Goal: Information Seeking & Learning: Learn about a topic

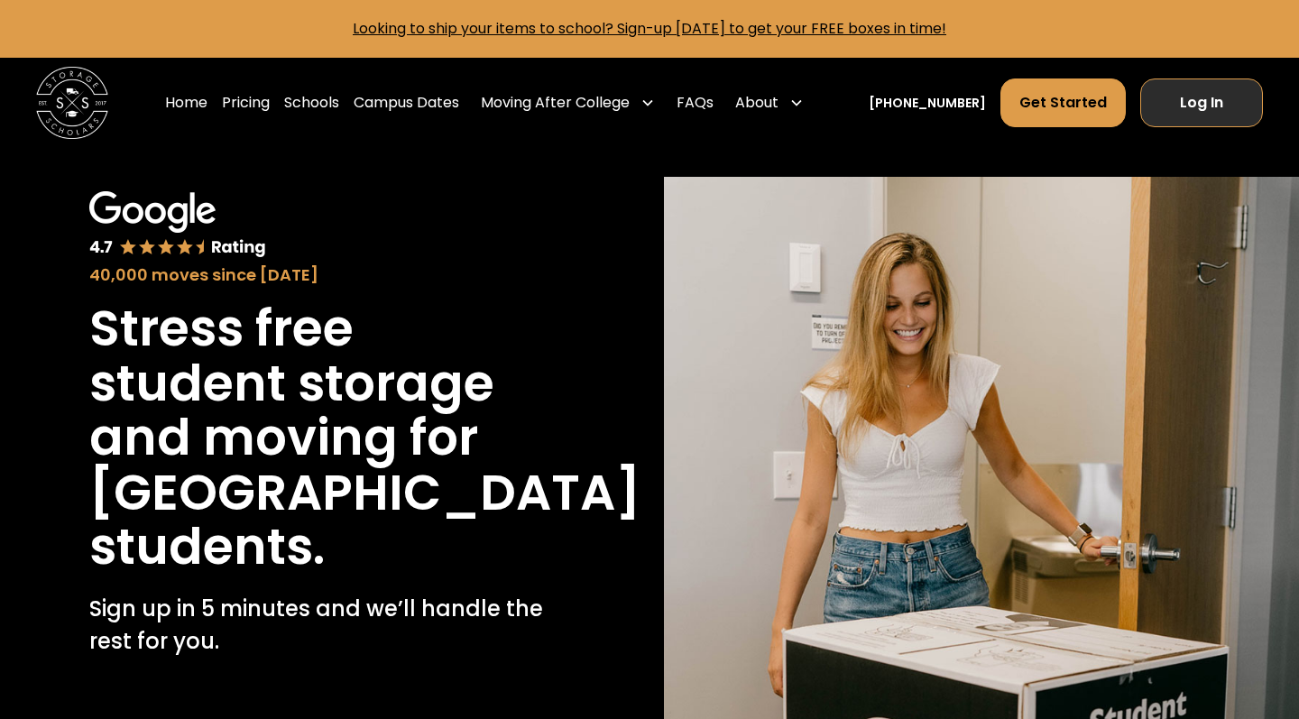
click at [1253, 99] on link "Log In" at bounding box center [1201, 102] width 123 height 49
click at [390, 100] on link "Pricing" at bounding box center [366, 103] width 48 height 51
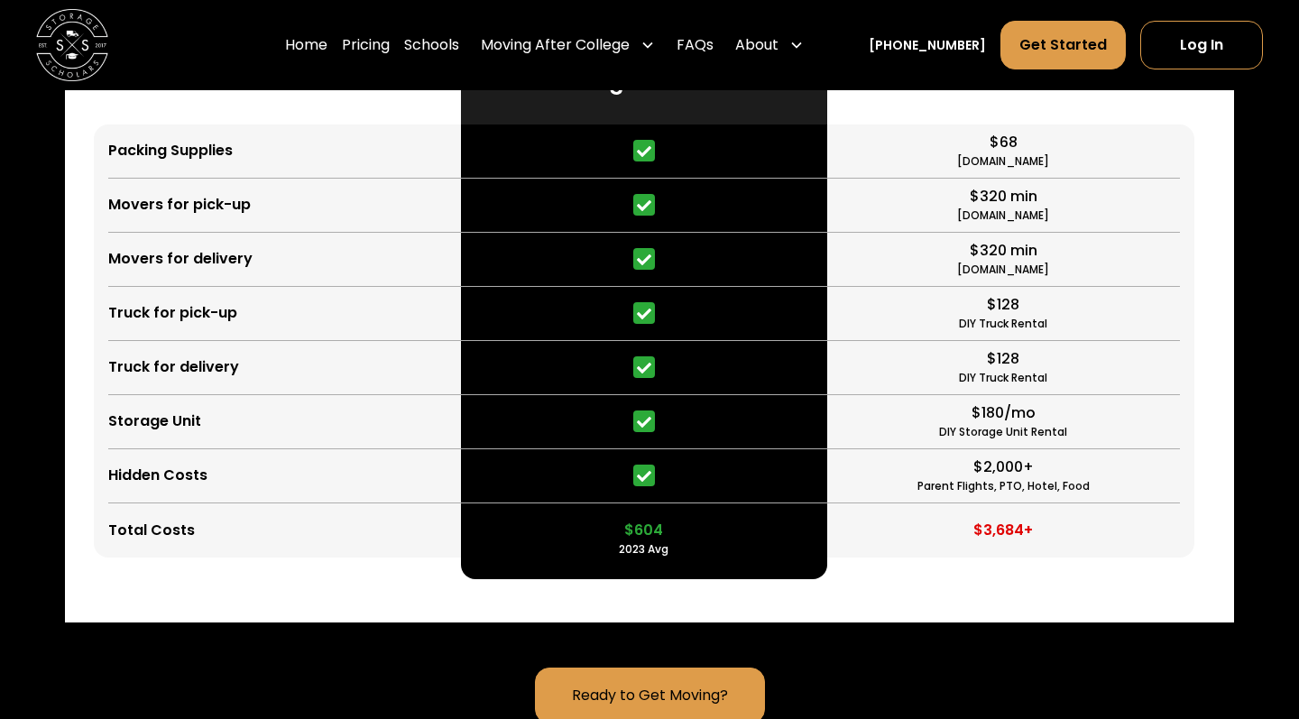
scroll to position [4710, 0]
click at [596, 503] on div at bounding box center [644, 476] width 367 height 54
click at [965, 386] on div "DIY Truck Rental" at bounding box center [1003, 378] width 88 height 16
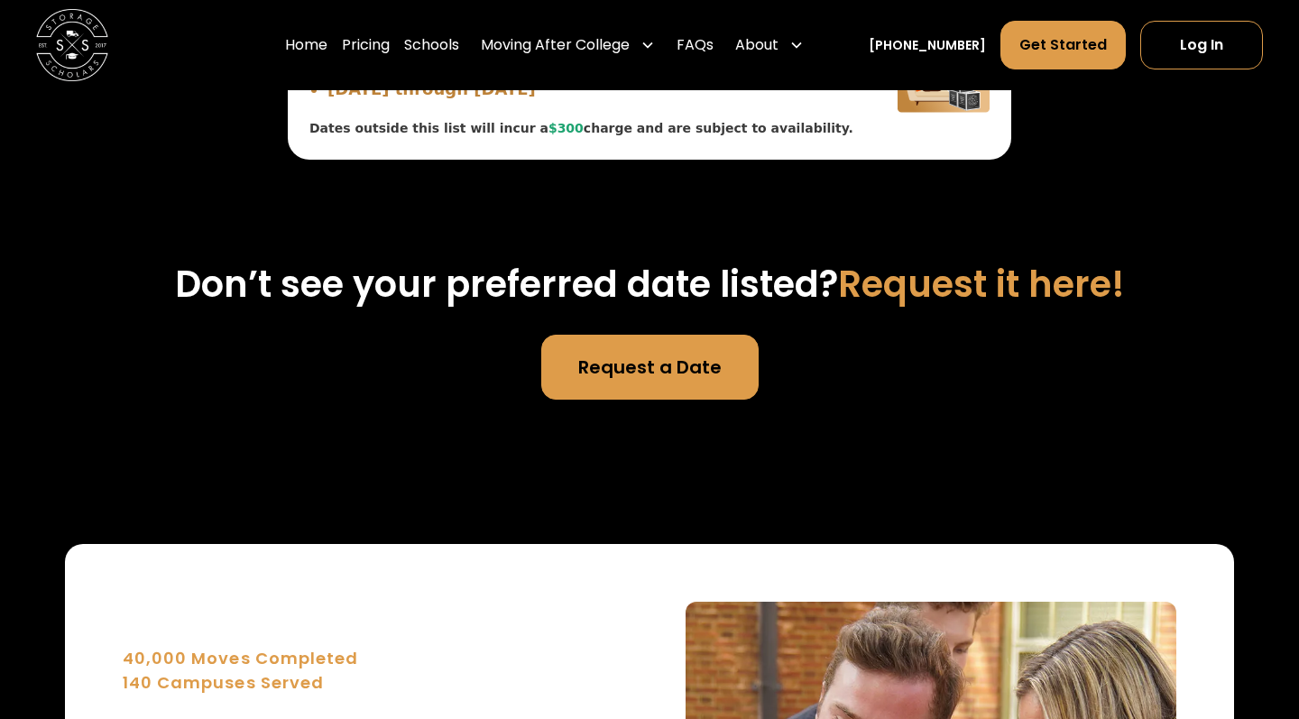
scroll to position [7546, 0]
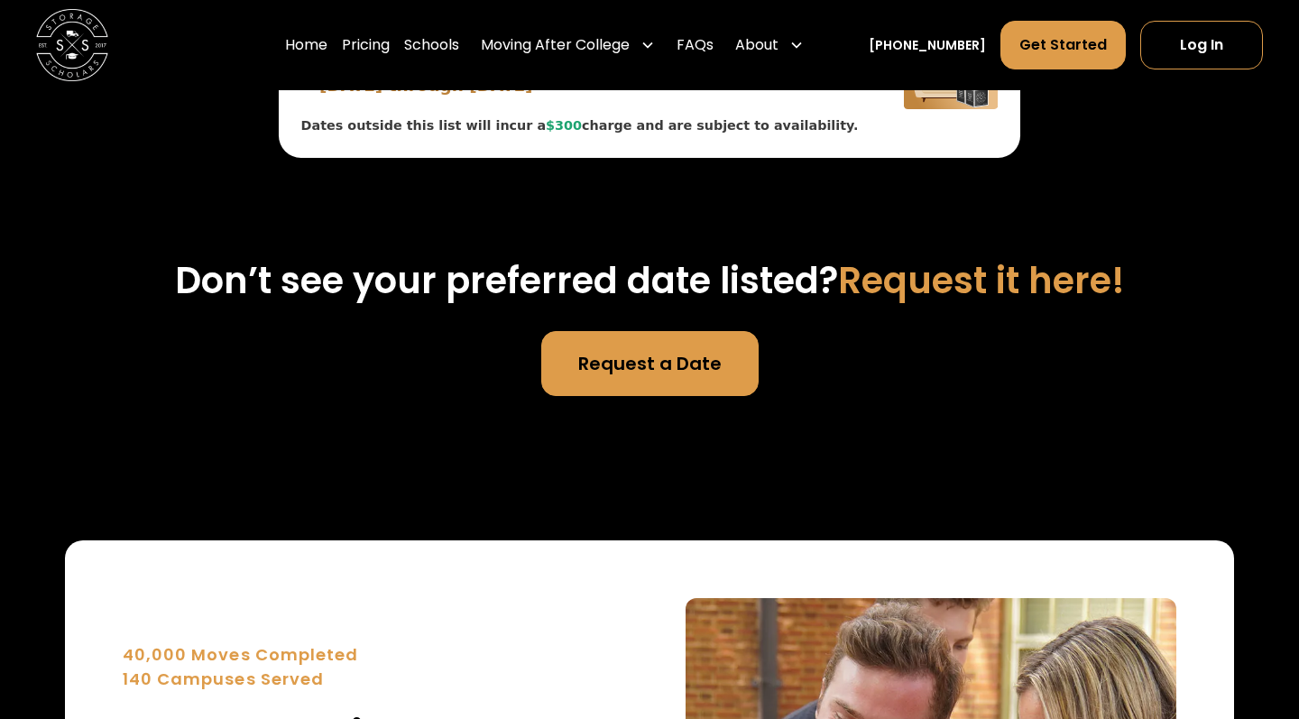
click at [787, 136] on div "Our next complimentary drop-off dates are below: Aug 21, 2025 through Aug 24, 2…" at bounding box center [580, 86] width 558 height 100
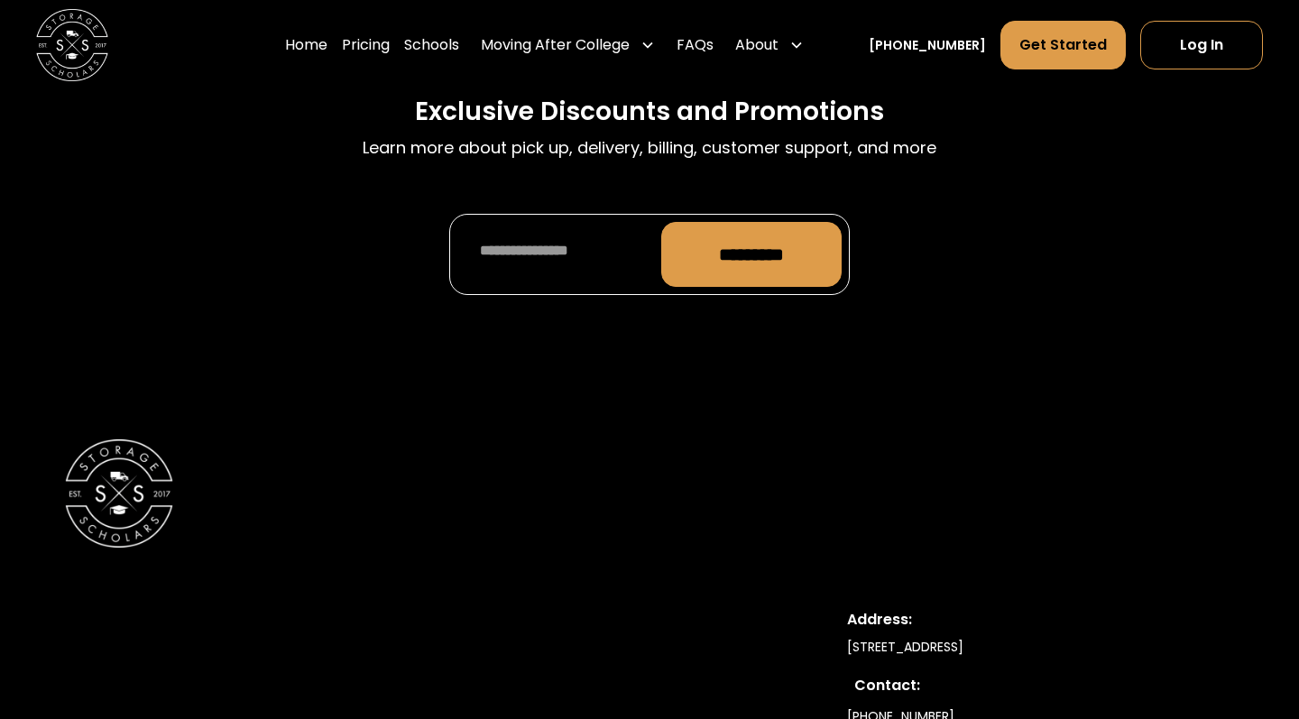
scroll to position [9504, 0]
